Goal: Find specific page/section: Find specific page/section

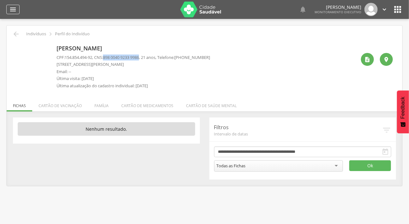
click at [9, 10] on icon "" at bounding box center [13, 10] width 8 height 8
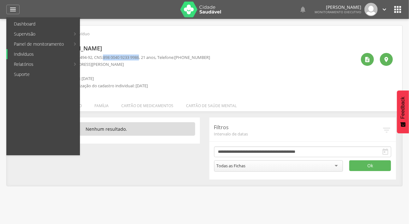
click at [25, 53] on link "Indivíduos" at bounding box center [44, 54] width 72 height 10
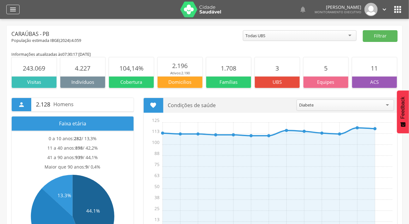
click at [16, 7] on icon "" at bounding box center [13, 10] width 8 height 8
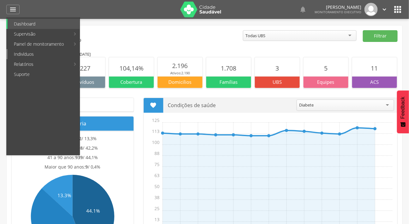
click at [28, 50] on link "Indivíduos" at bounding box center [44, 54] width 72 height 10
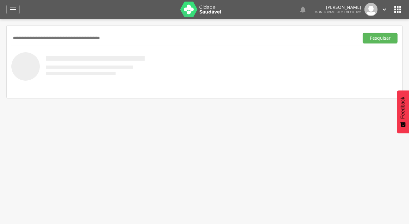
click at [43, 41] on input "text" at bounding box center [183, 38] width 345 height 11
type input "*******"
click at [363, 33] on button "Pesquisar" at bounding box center [380, 38] width 35 height 11
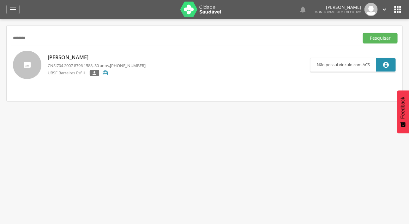
click at [55, 58] on p "[PERSON_NAME]" at bounding box center [97, 57] width 98 height 7
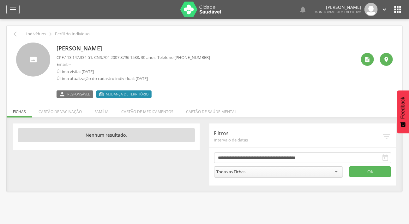
click at [13, 11] on icon "" at bounding box center [13, 10] width 8 height 8
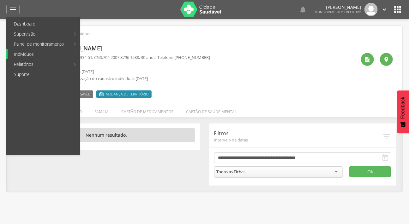
click at [28, 51] on link "Indivíduos" at bounding box center [44, 54] width 72 height 10
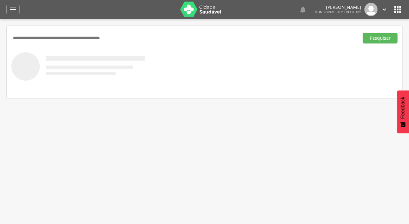
click at [35, 36] on input "text" at bounding box center [183, 38] width 345 height 11
type input "**********"
click at [363, 33] on button "Pesquisar" at bounding box center [380, 38] width 35 height 11
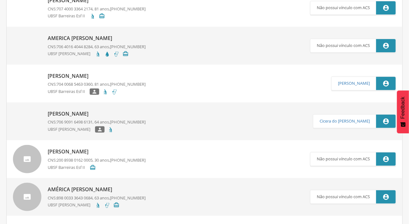
scroll to position [115, 0]
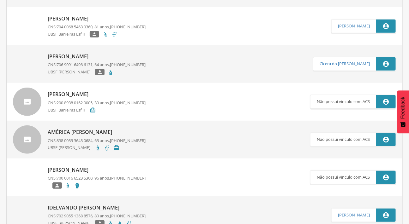
click at [22, 53] on img at bounding box center [27, 53] width 28 height 0
